Goal: Information Seeking & Learning: Learn about a topic

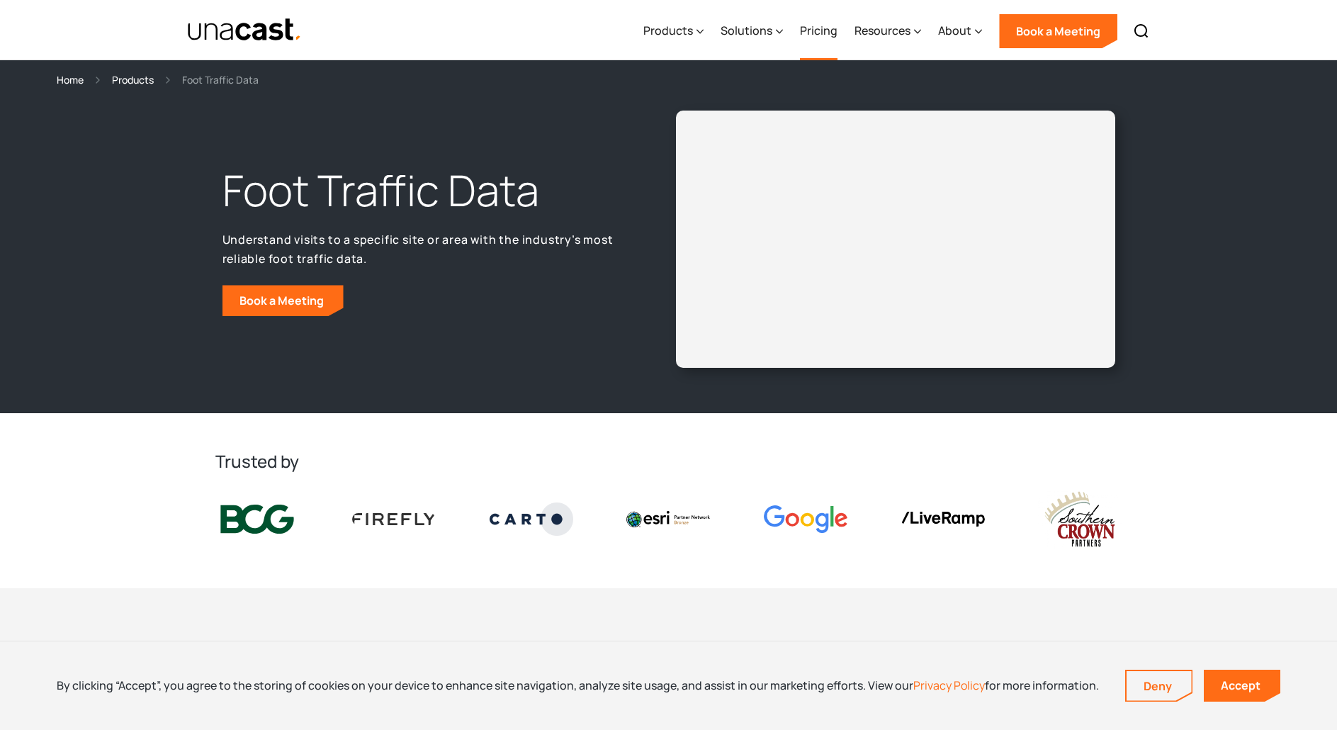
click at [826, 33] on link "Pricing" at bounding box center [819, 31] width 38 height 58
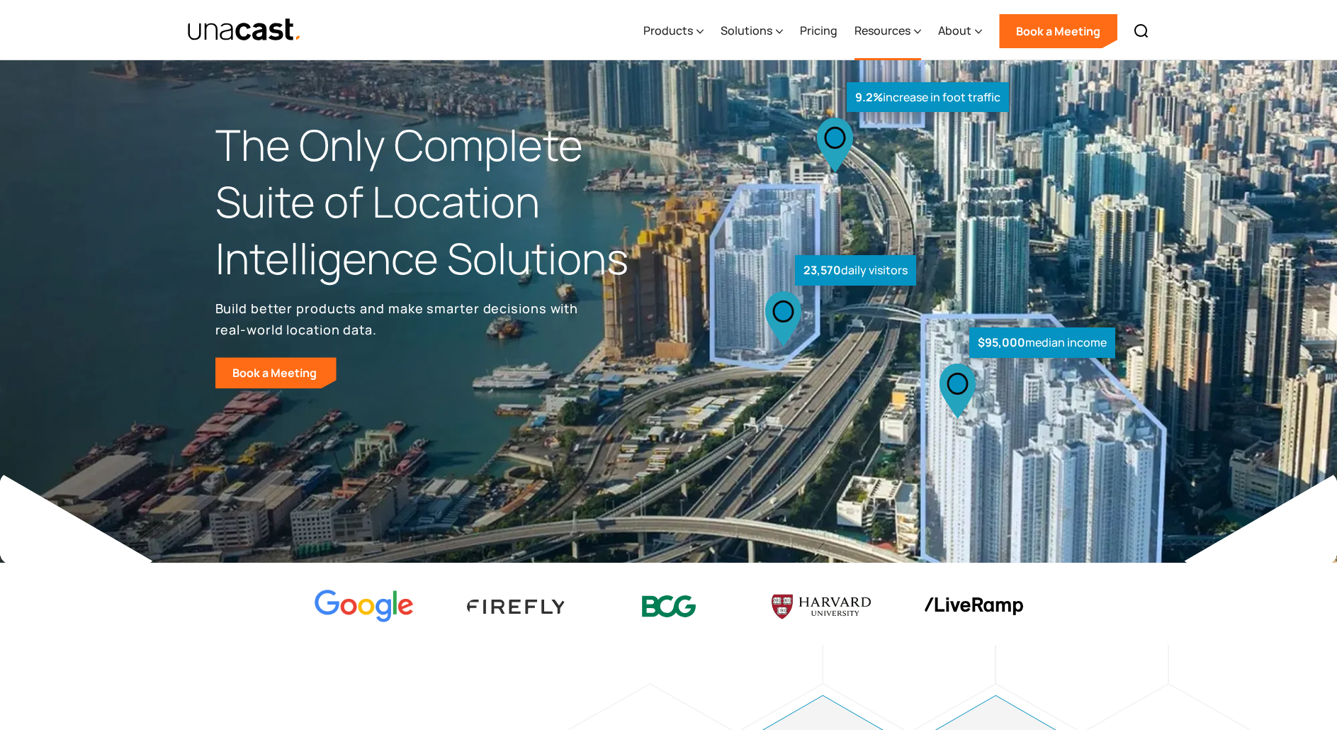
select select "**********"
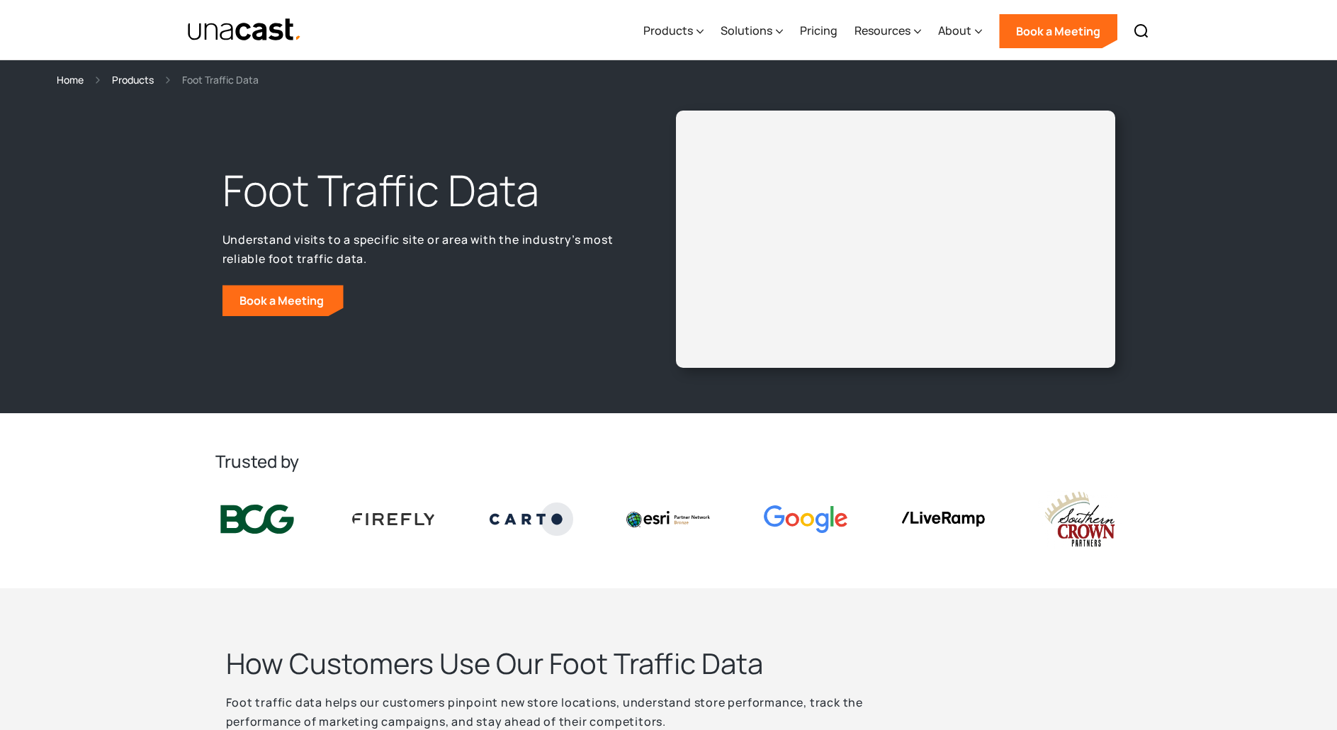
select select "**********"
